Goal: Task Accomplishment & Management: Manage account settings

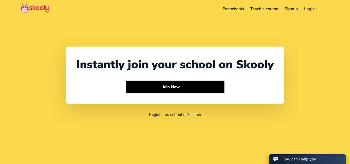
select select "91"
select select "[GEOGRAPHIC_DATA]"
select select "[GEOGRAPHIC_DATA]/[GEOGRAPHIC_DATA]"
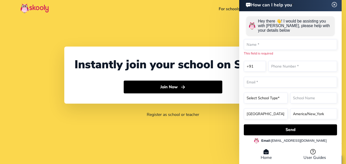
click at [336, 13] on div "How can I help you Hey there 👋! I would be assisting you with Skooly, please he…" at bounding box center [290, 81] width 102 height 168
click at [334, 6] on img at bounding box center [335, 4] width 10 height 6
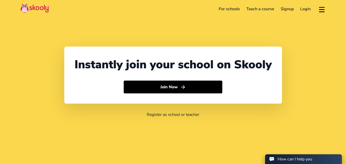
click at [302, 10] on link "Login" at bounding box center [305, 9] width 17 height 8
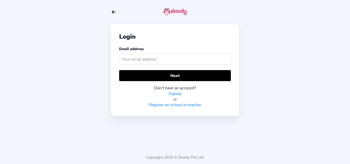
click at [178, 60] on input "text" at bounding box center [175, 59] width 112 height 11
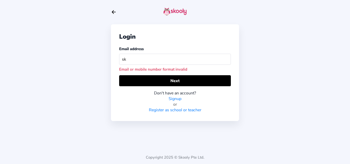
type input "s"
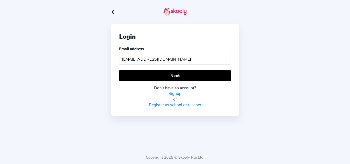
click at [145, 58] on input "[EMAIL_ADDRESS][DOMAIN_NAME]" at bounding box center [175, 59] width 112 height 11
type input "[EMAIL_ADDRESS][DOMAIN_NAME]"
